Goal: Information Seeking & Learning: Find specific fact

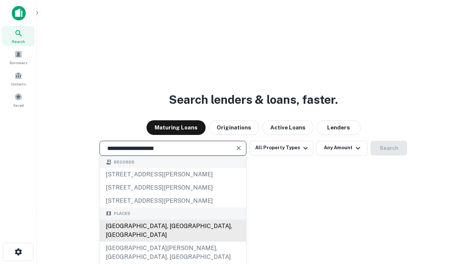
click at [173, 242] on div "[GEOGRAPHIC_DATA], [GEOGRAPHIC_DATA], [GEOGRAPHIC_DATA]" at bounding box center [173, 231] width 146 height 22
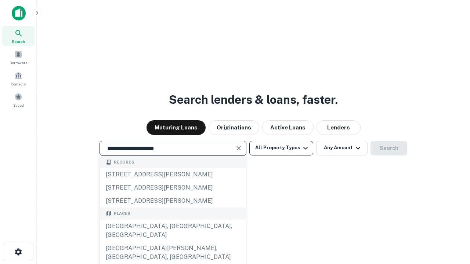
type input "**********"
click at [281, 148] on button "All Property Types" at bounding box center [281, 148] width 64 height 15
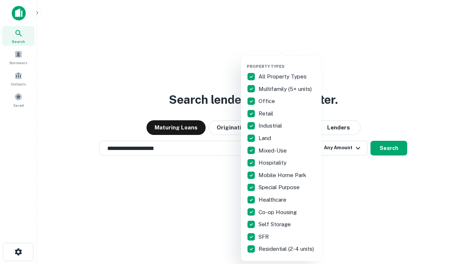
click at [287, 62] on button "button" at bounding box center [287, 62] width 81 height 0
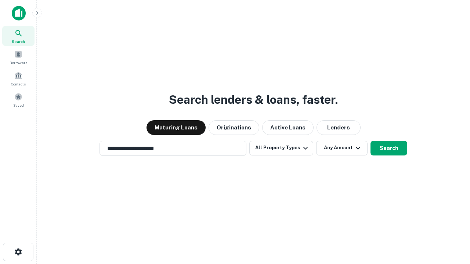
scroll to position [11, 0]
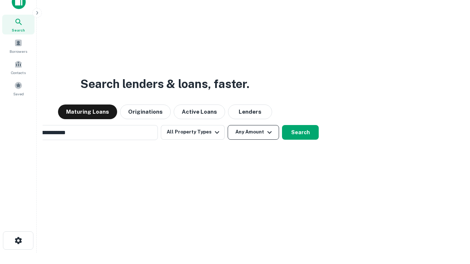
click at [228, 125] on button "Any Amount" at bounding box center [253, 132] width 51 height 15
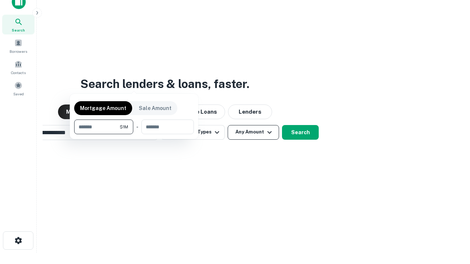
scroll to position [12, 0]
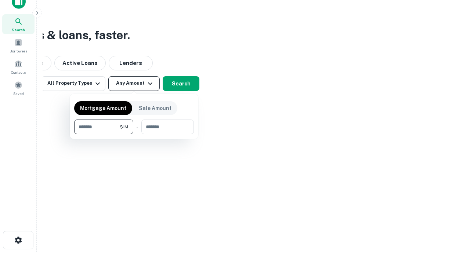
type input "*******"
click at [134, 134] on button "button" at bounding box center [134, 134] width 120 height 0
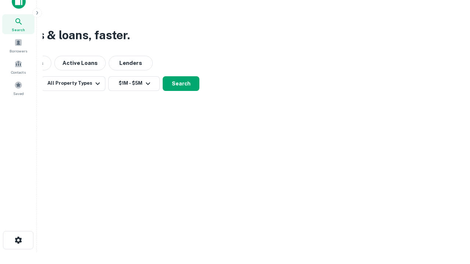
scroll to position [11, 0]
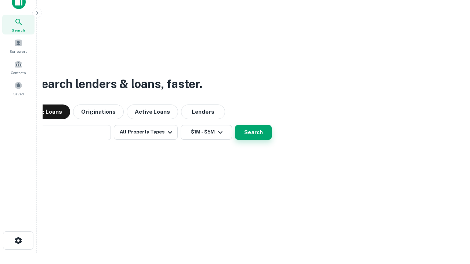
click at [235, 125] on button "Search" at bounding box center [253, 132] width 37 height 15
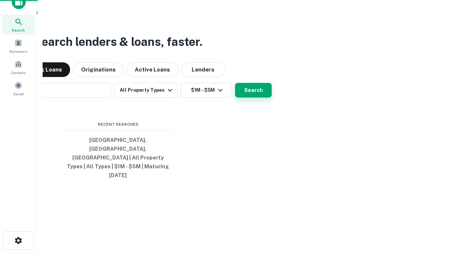
scroll to position [12, 0]
